Goal: Check status: Check status

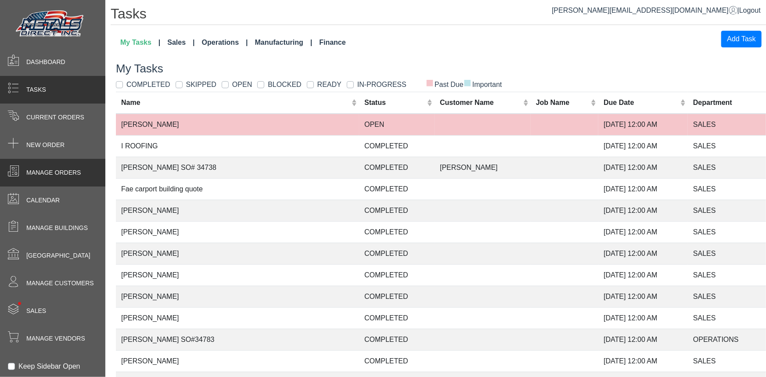
click at [47, 179] on div "Manage Orders" at bounding box center [52, 173] width 105 height 28
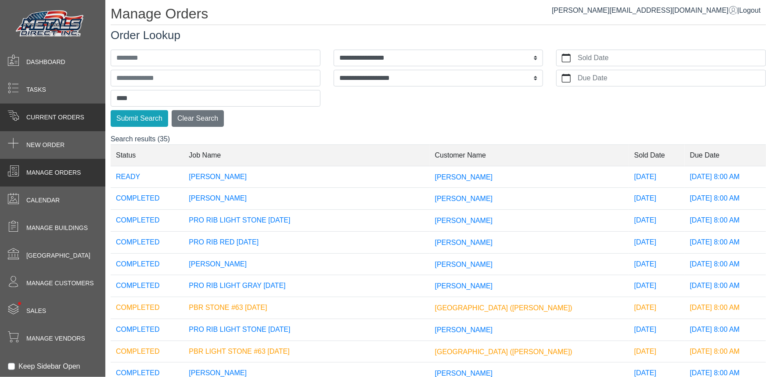
click at [26, 119] on span "Current Orders" at bounding box center [55, 117] width 58 height 9
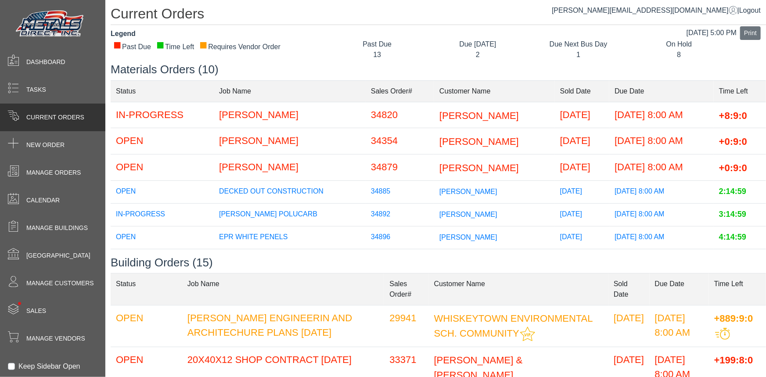
click at [440, 145] on span "[PERSON_NAME]" at bounding box center [479, 141] width 79 height 11
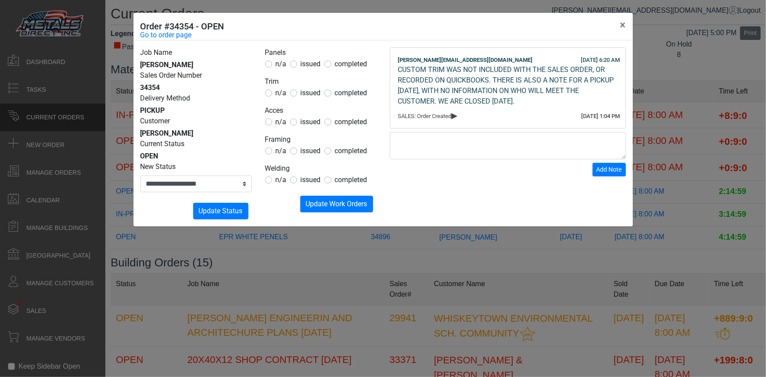
click at [440, 365] on div "**********" at bounding box center [383, 188] width 766 height 377
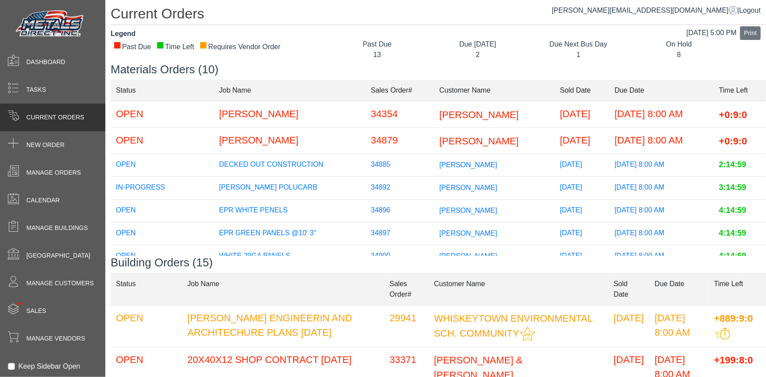
scroll to position [40, 0]
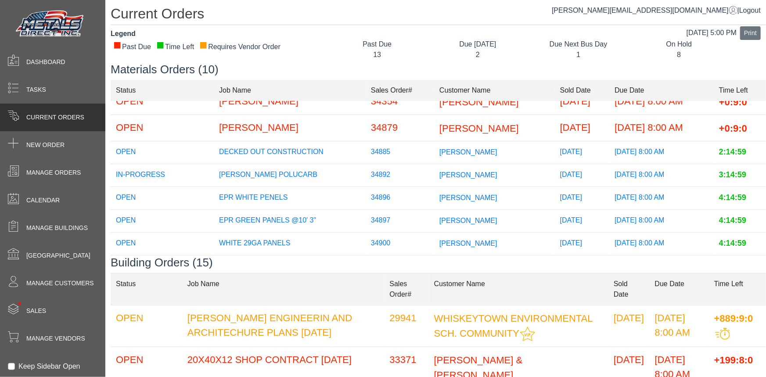
click at [440, 151] on span "[PERSON_NAME]" at bounding box center [469, 151] width 58 height 7
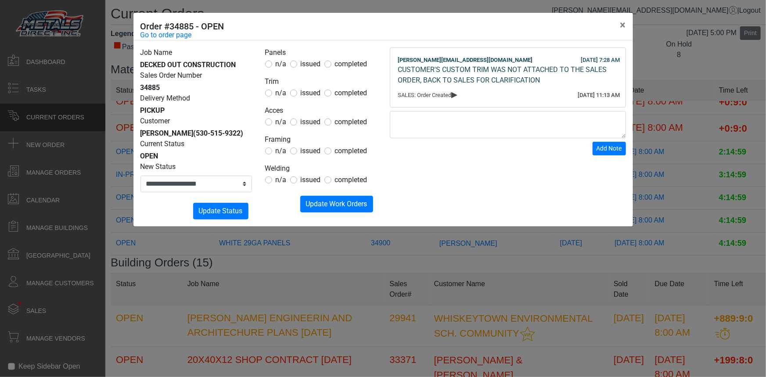
drag, startPoint x: 489, startPoint y: 311, endPoint x: 358, endPoint y: 217, distance: 160.9
click at [489, 309] on div "**********" at bounding box center [383, 188] width 766 height 377
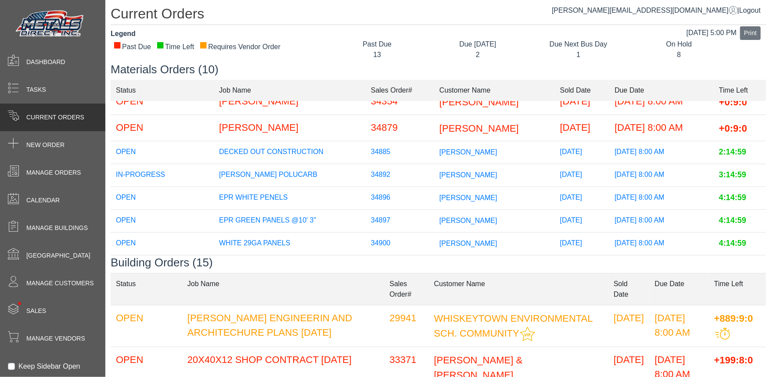
scroll to position [0, 0]
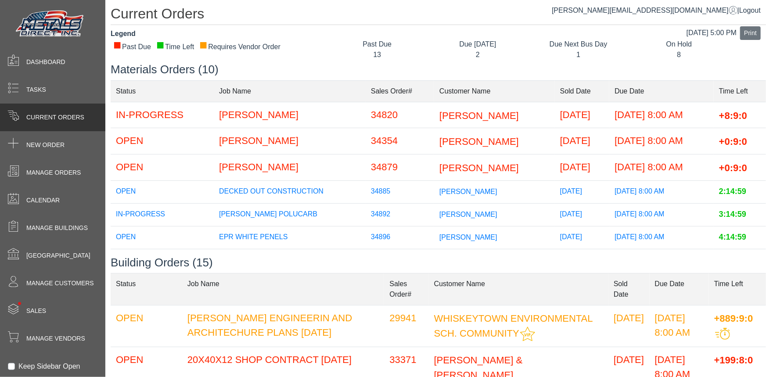
click at [440, 147] on span "[PERSON_NAME]" at bounding box center [479, 141] width 79 height 11
click at [440, 116] on span "[PERSON_NAME]" at bounding box center [479, 115] width 79 height 11
click at [438, 148] on td "[PERSON_NAME]" at bounding box center [494, 141] width 121 height 26
click at [440, 172] on span "[PERSON_NAME]" at bounding box center [479, 168] width 79 height 11
